Goal: Information Seeking & Learning: Check status

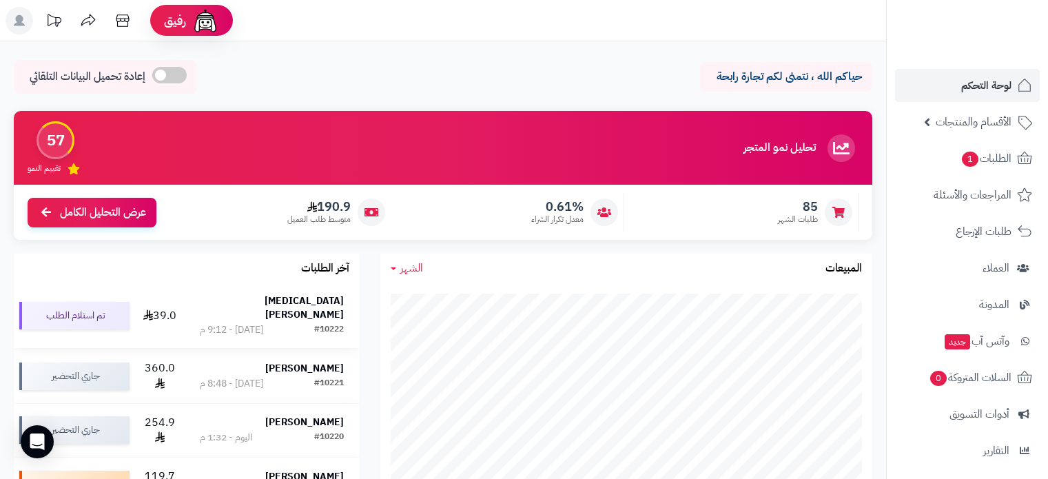
click at [325, 305] on strong "[MEDICAL_DATA][PERSON_NAME]" at bounding box center [304, 308] width 79 height 28
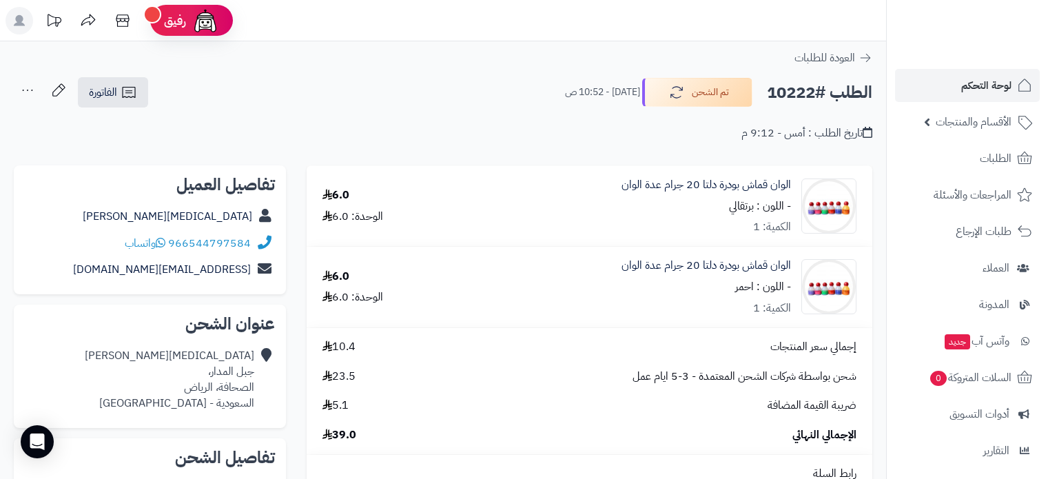
click at [985, 85] on span "لوحة التحكم" at bounding box center [987, 85] width 50 height 19
